Goal: Information Seeking & Learning: Learn about a topic

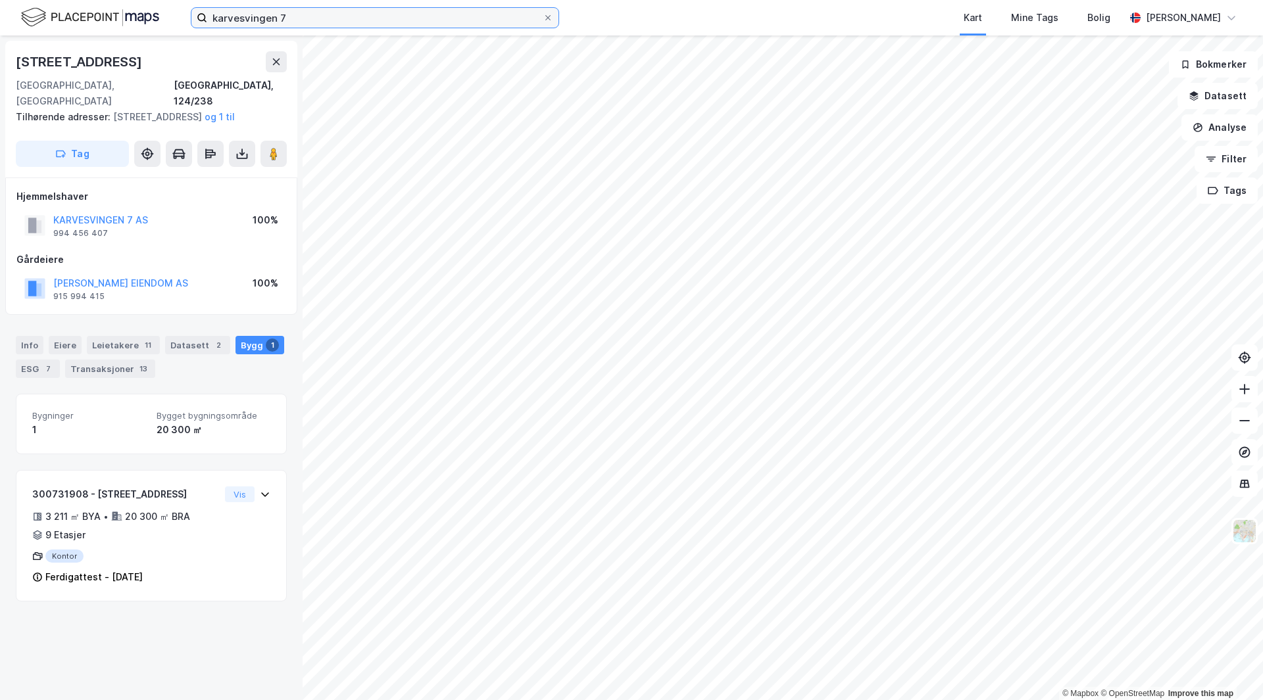
click at [329, 20] on input "karvesvingen 7" at bounding box center [374, 18] width 335 height 20
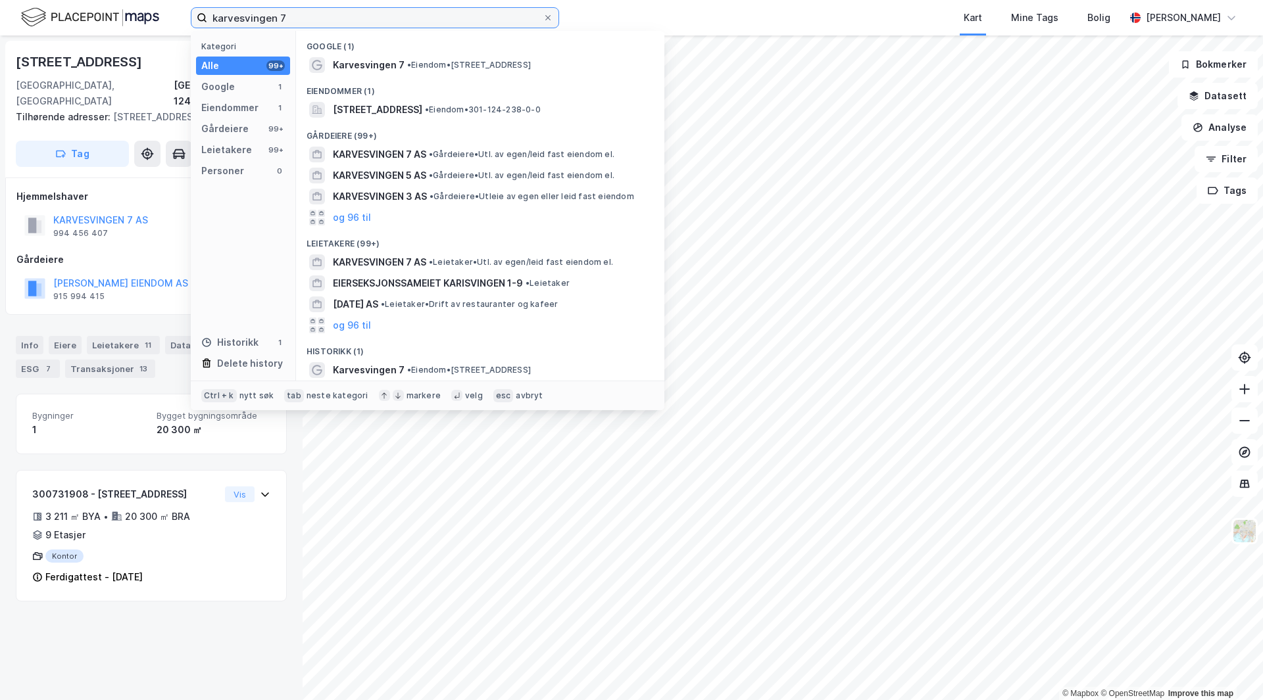
click at [329, 20] on input "karvesvingen 7" at bounding box center [374, 18] width 335 height 20
click at [312, 17] on input "karvesvingen 7" at bounding box center [374, 18] width 335 height 20
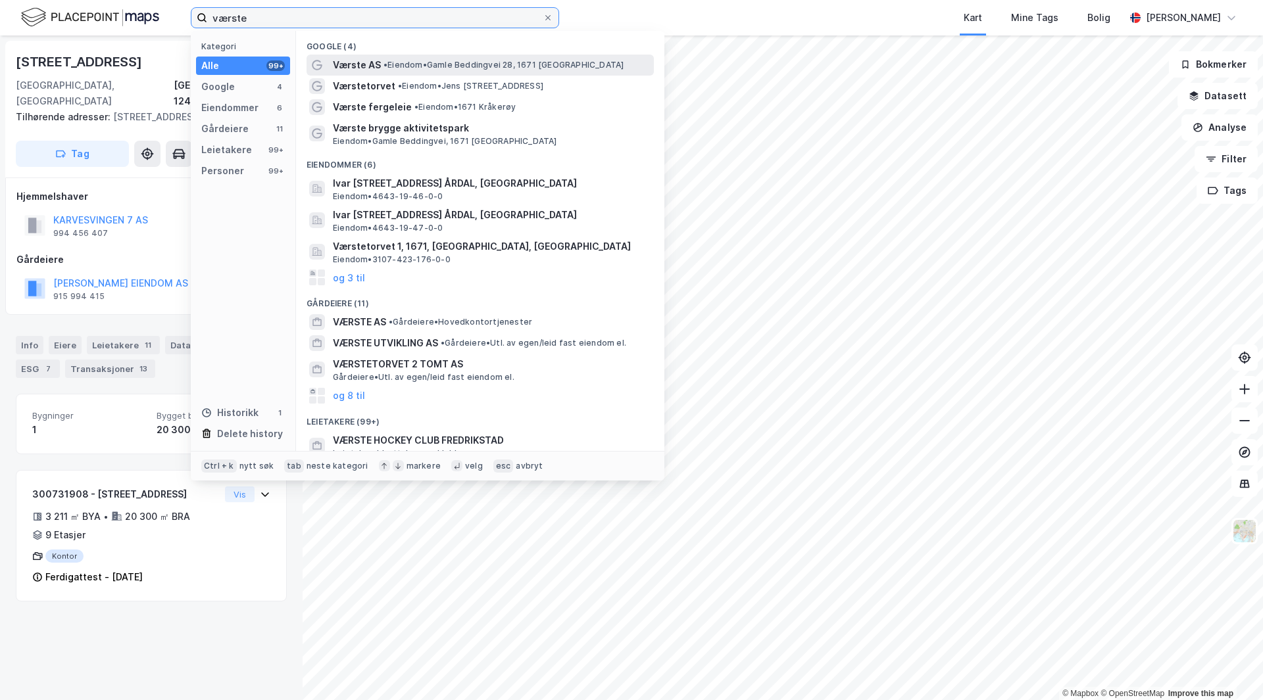
type input "værste"
click at [469, 59] on div "Værste AS • Eiendom • [STREET_ADDRESS]" at bounding box center [492, 65] width 318 height 16
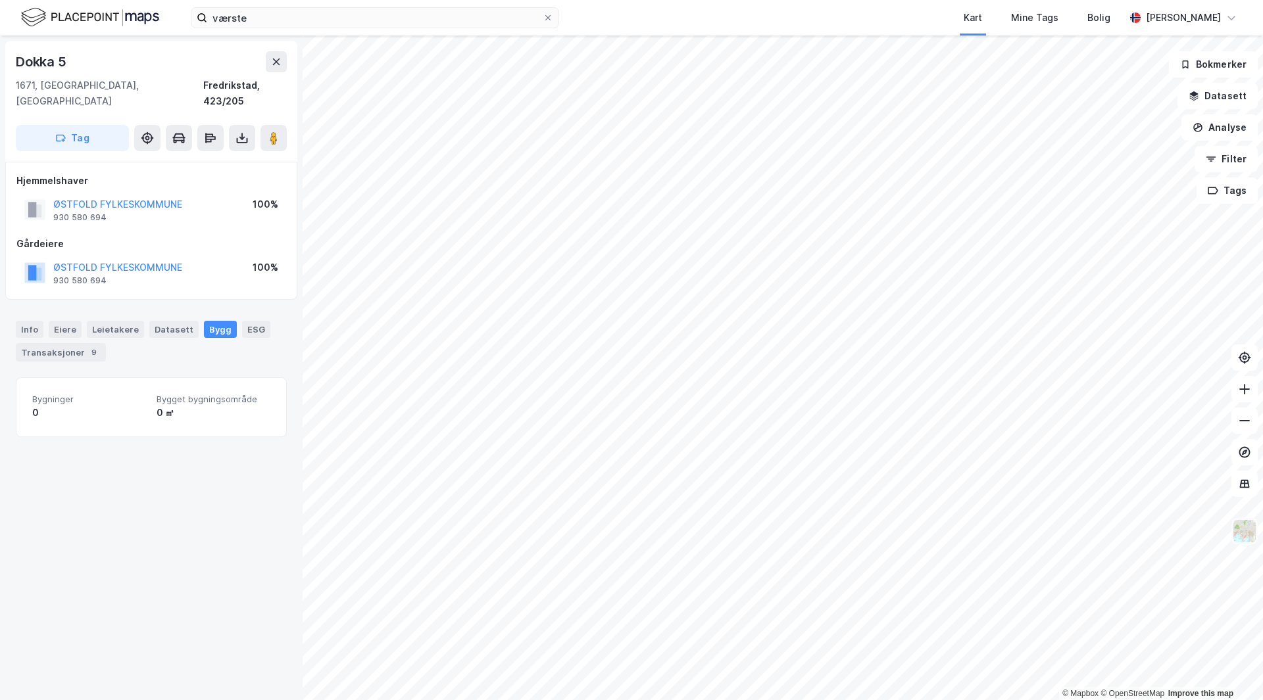
click at [1240, 534] on img at bounding box center [1244, 531] width 25 height 25
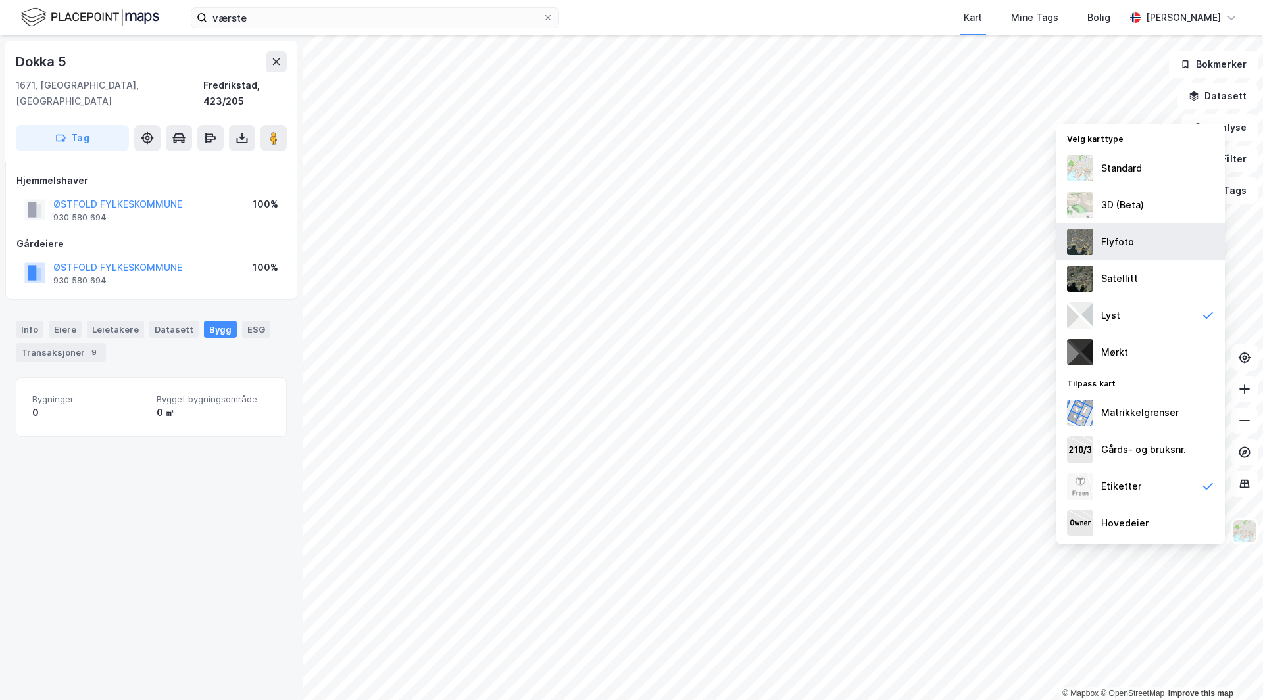
click at [1154, 237] on div "Flyfoto" at bounding box center [1140, 242] width 168 height 37
